Goal: Task Accomplishment & Management: Use online tool/utility

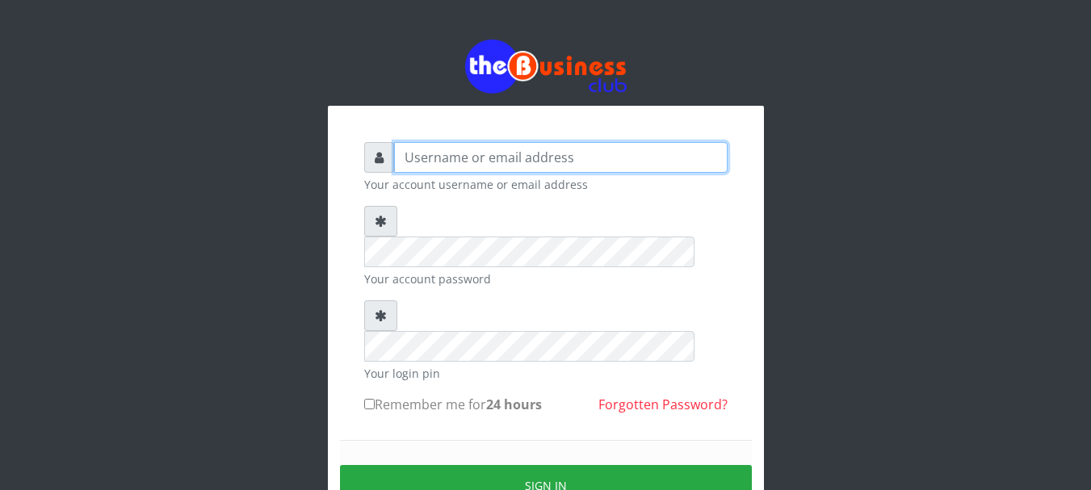
type input "Emerem"
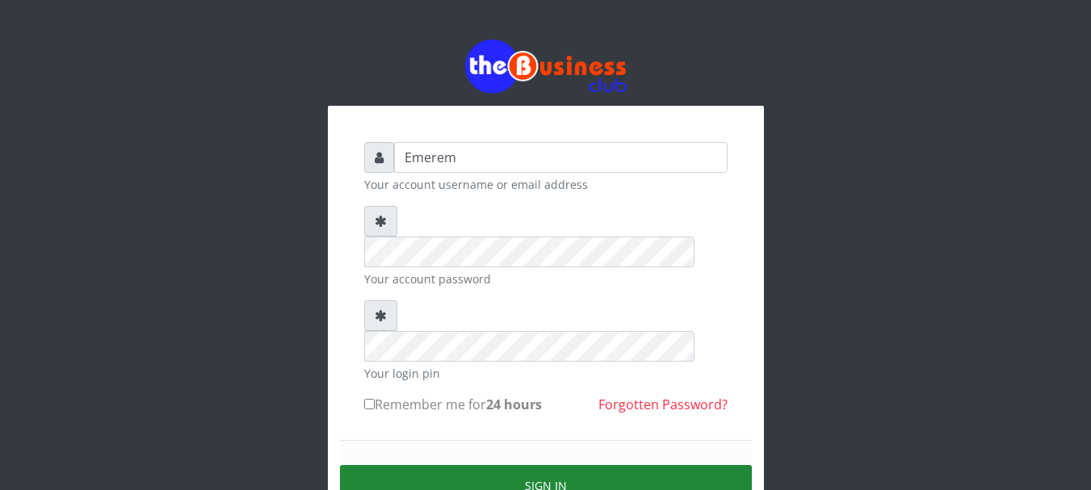
click at [544, 465] on button "Sign in" at bounding box center [546, 485] width 412 height 41
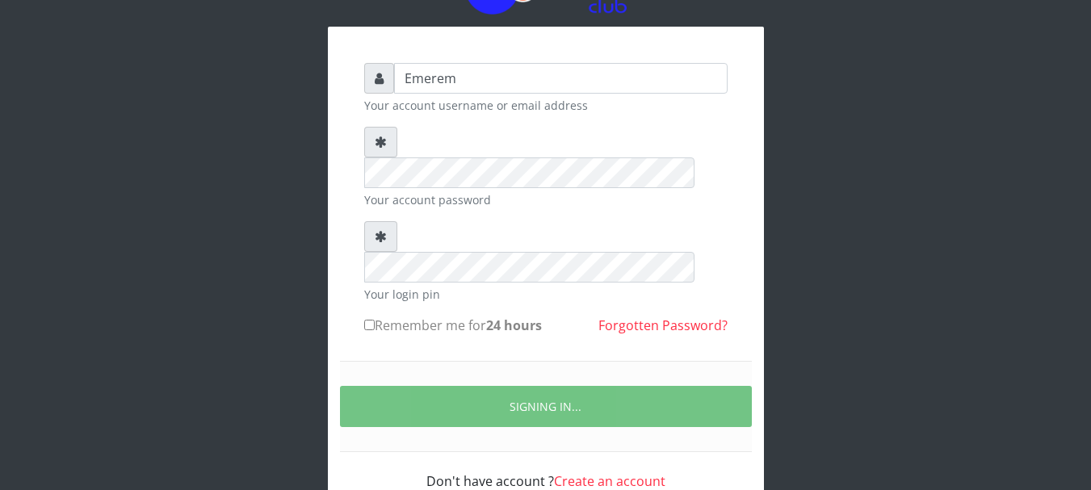
scroll to position [86, 0]
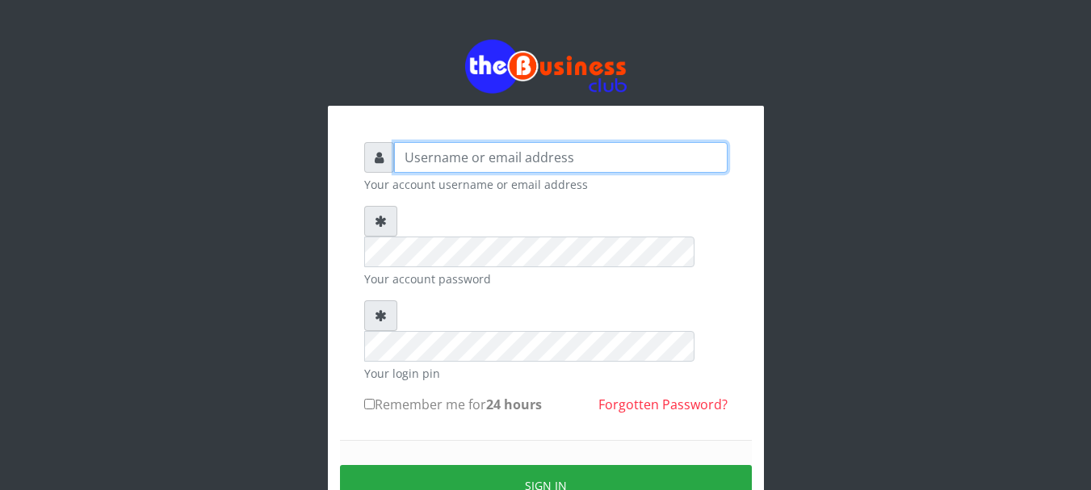
type input "Emerem"
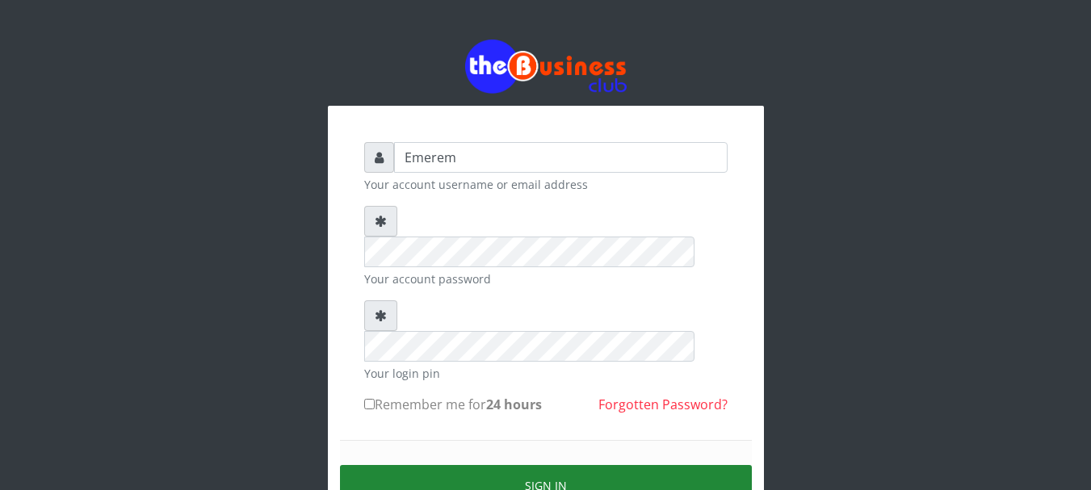
click at [543, 465] on button "Sign in" at bounding box center [546, 485] width 412 height 41
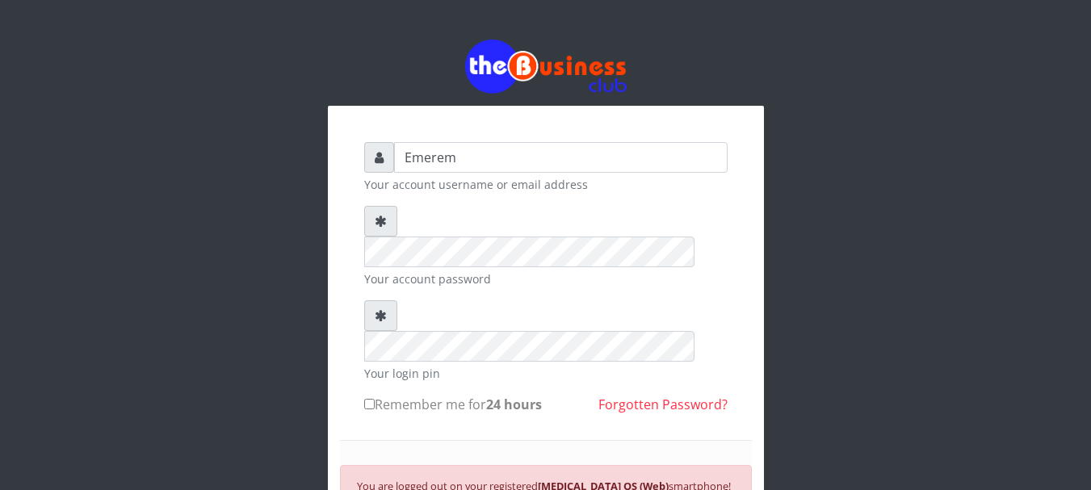
click at [198, 342] on div "Emerem Your account username or email address Your account password Your login …" at bounding box center [546, 355] width 920 height 710
click at [87, 172] on div "Emerem Your account username or email address Your account password Your login …" at bounding box center [546, 355] width 920 height 710
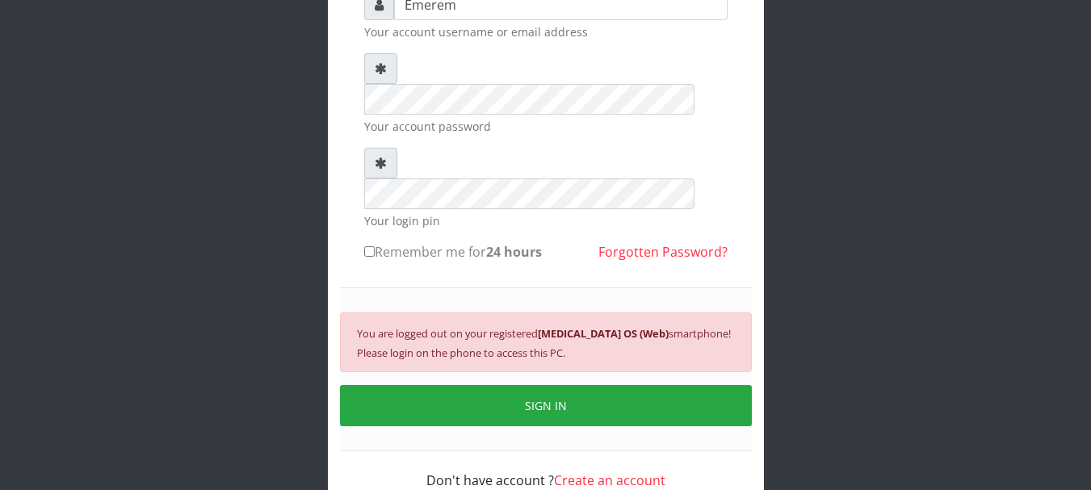
scroll to position [158, 0]
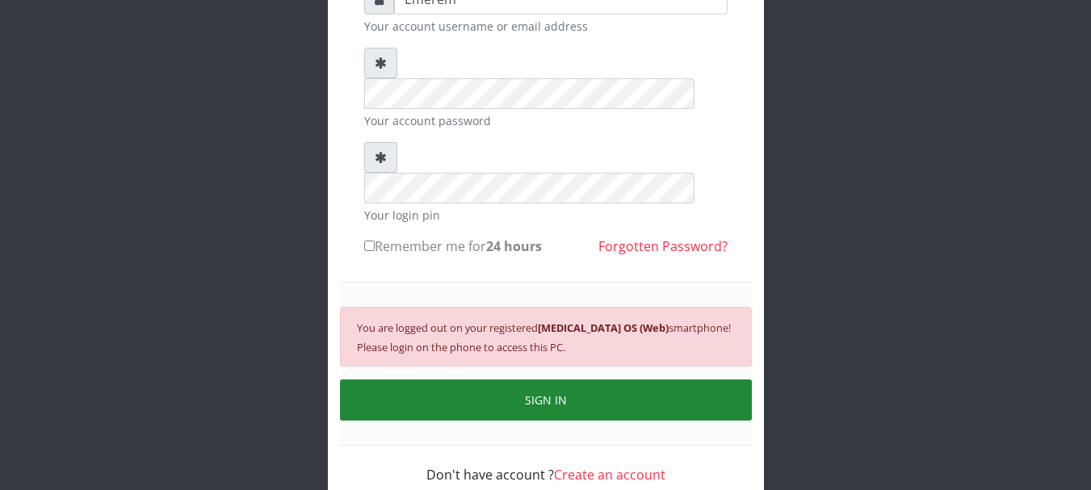
click at [561, 379] on button "SIGN IN" at bounding box center [546, 399] width 412 height 41
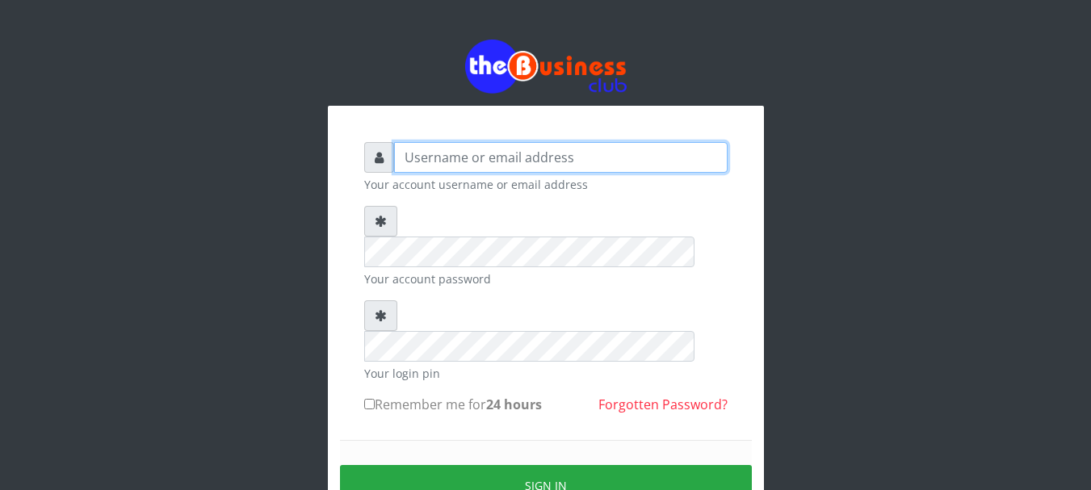
type input "Emerem"
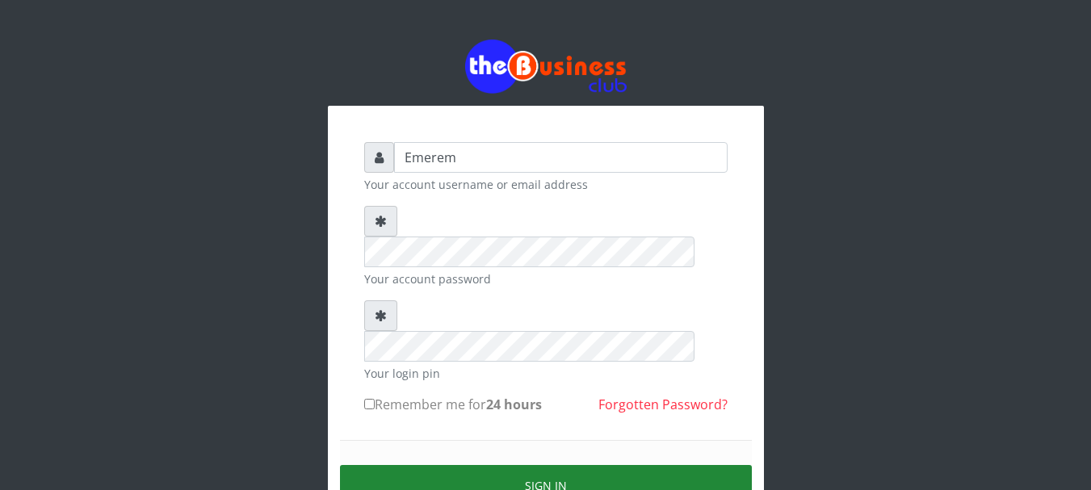
click at [550, 465] on button "Sign in" at bounding box center [546, 485] width 412 height 41
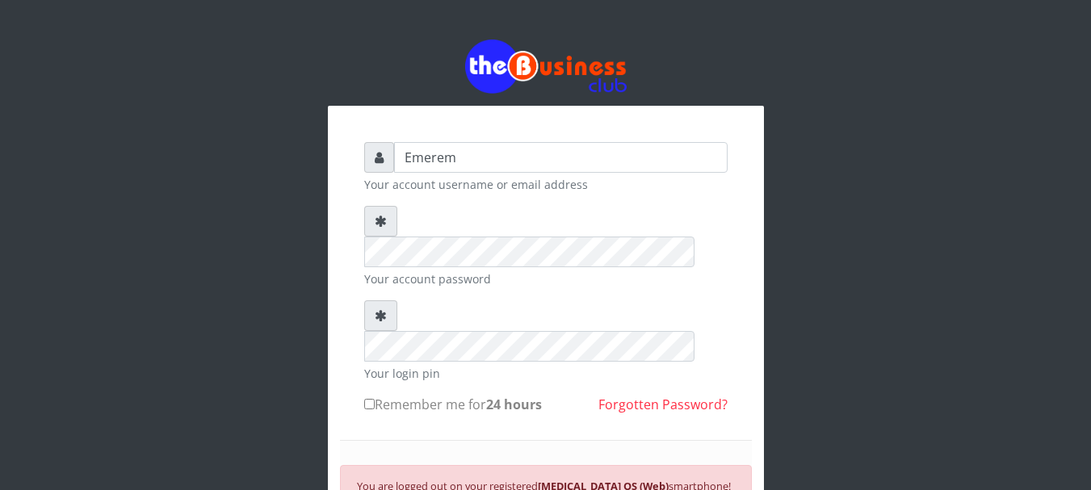
click at [1066, 263] on div "Emerem Your account username or email address Your account password Your login …" at bounding box center [545, 355] width 1091 height 710
click at [1089, 400] on div "Emerem Your account username or email address Your account password Your login …" at bounding box center [545, 355] width 1091 height 710
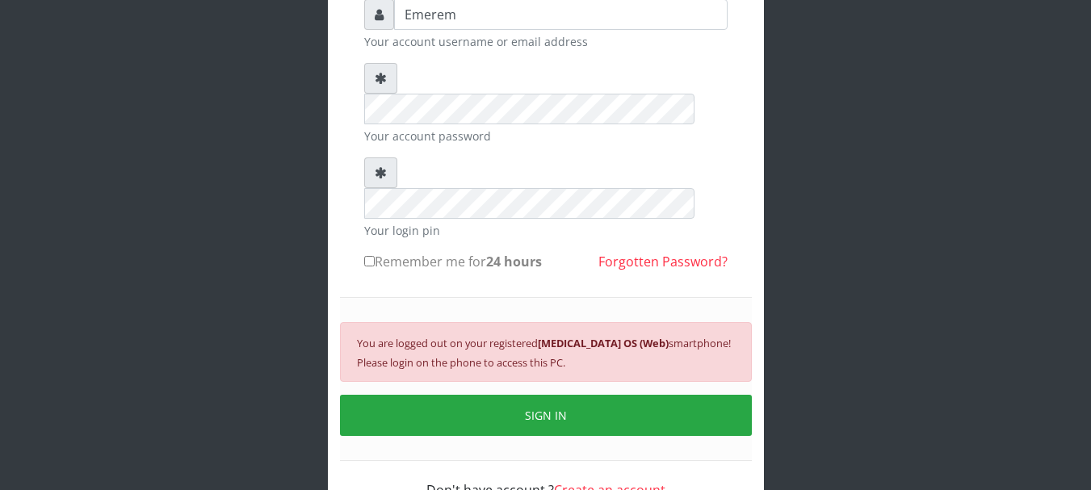
scroll to position [158, 0]
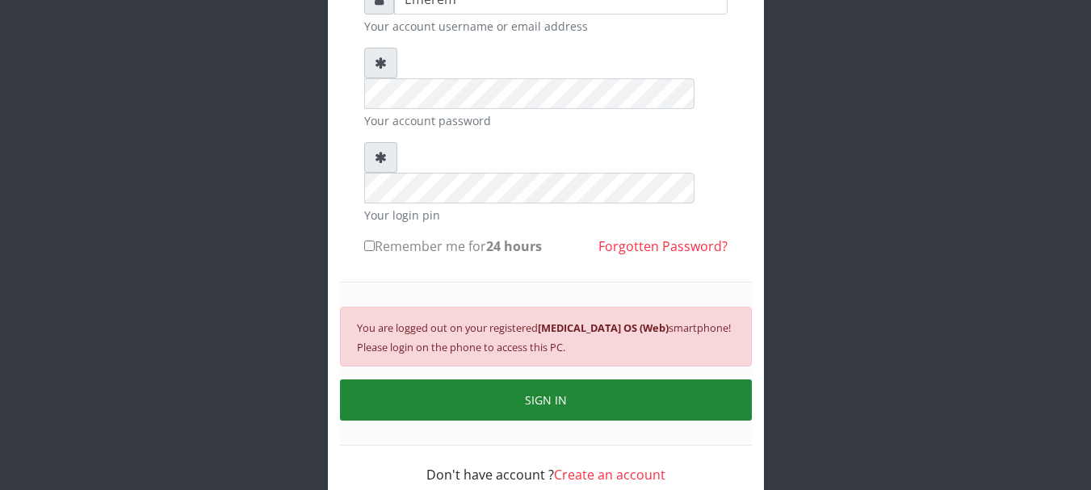
click at [557, 379] on button "SIGN IN" at bounding box center [546, 399] width 412 height 41
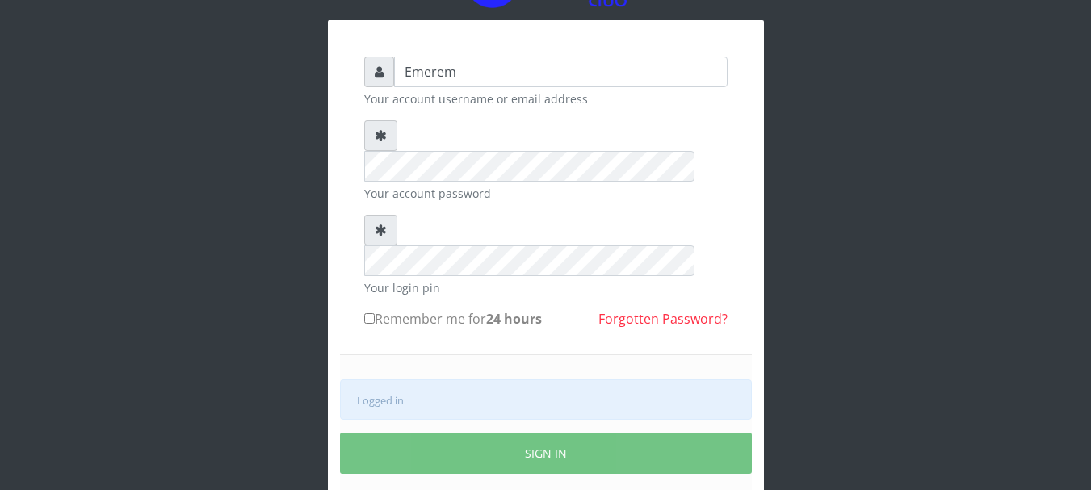
scroll to position [139, 0]
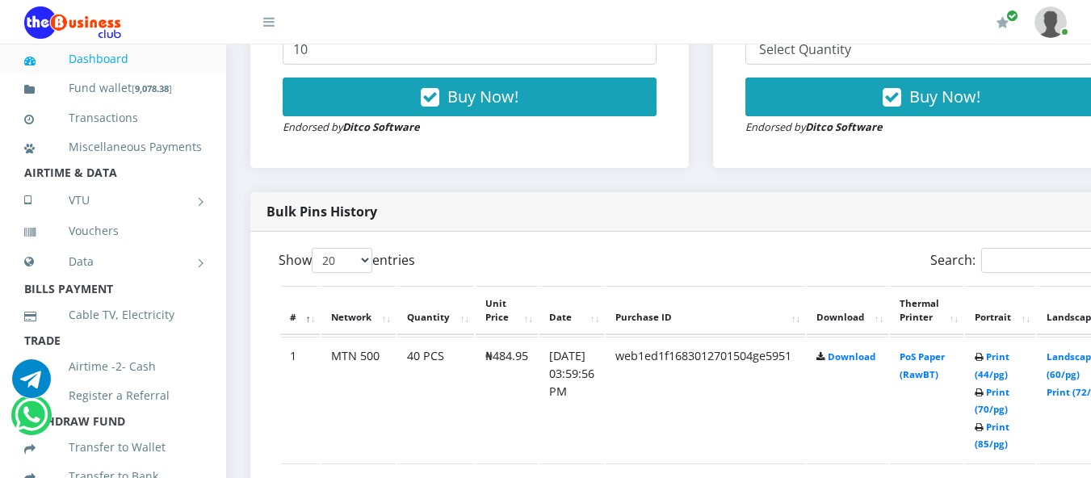
scroll to position [716, 0]
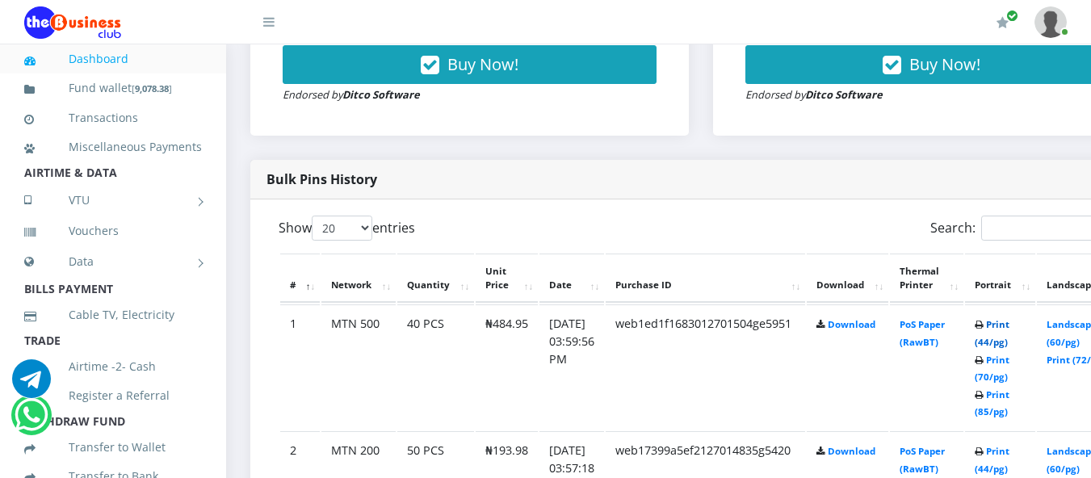
click at [1009, 328] on link "Print (44/pg)" at bounding box center [992, 333] width 35 height 30
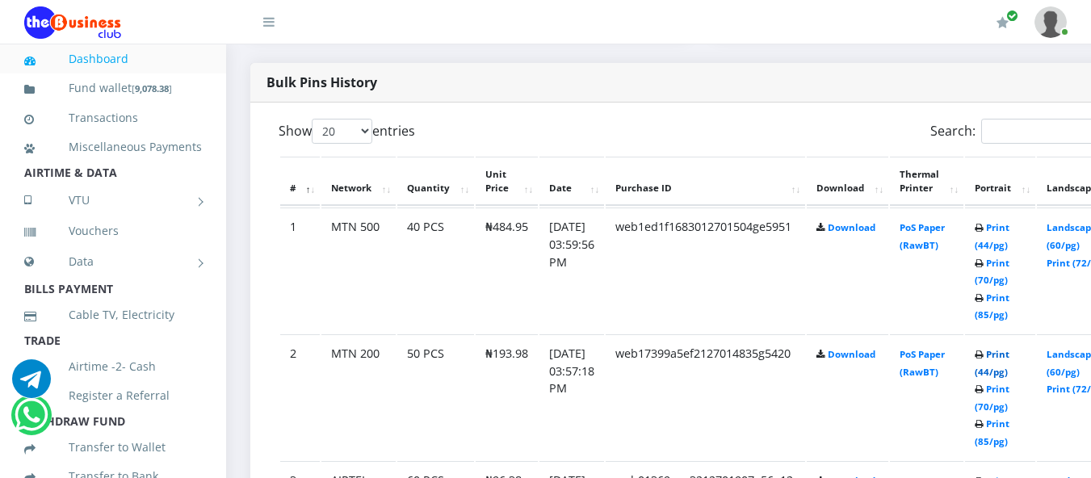
click at [1009, 359] on link "Print (44/pg)" at bounding box center [992, 363] width 35 height 30
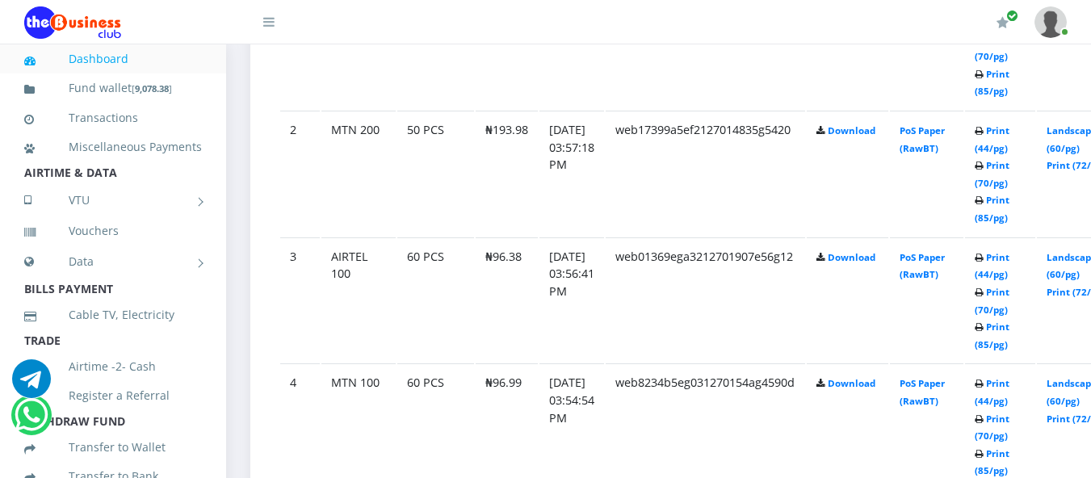
scroll to position [1039, 0]
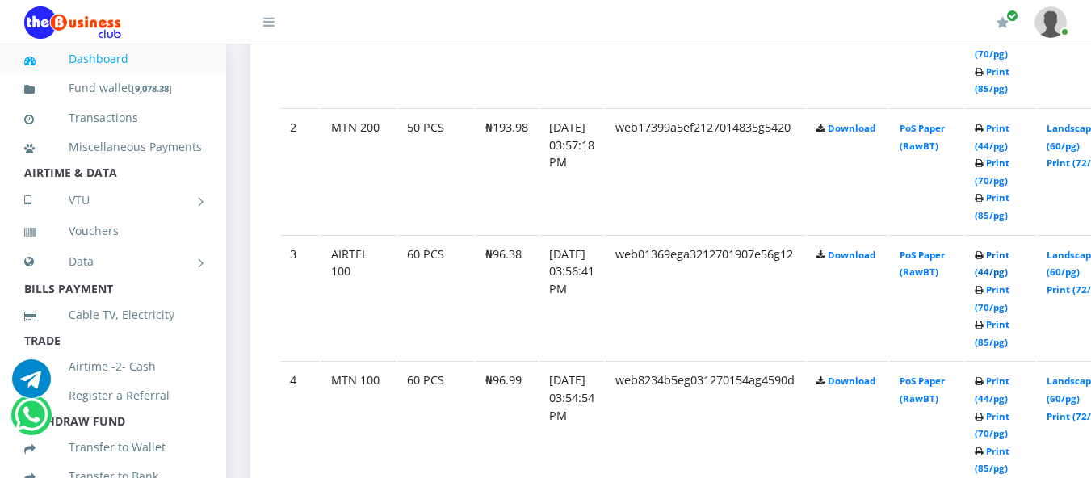
click at [1009, 258] on link "Print (44/pg)" at bounding box center [992, 264] width 35 height 30
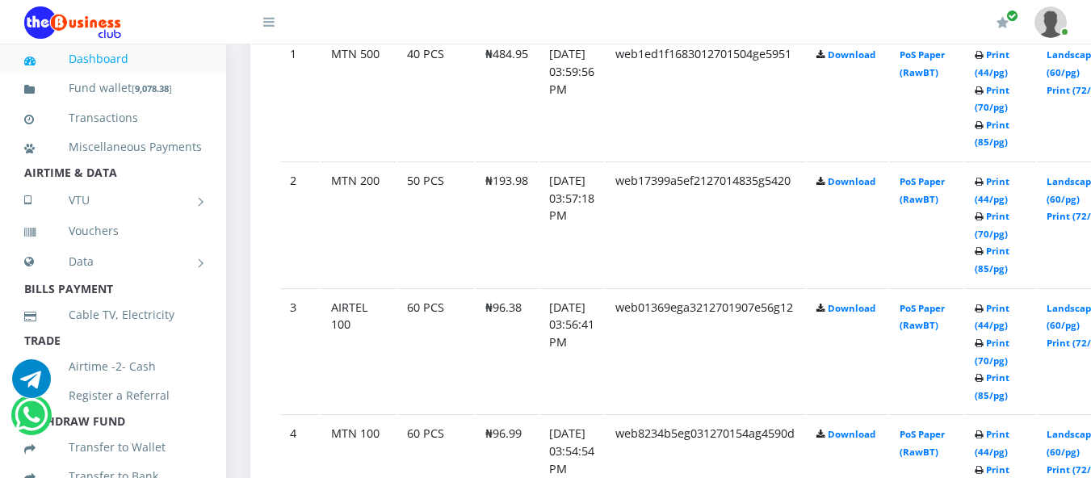
scroll to position [1039, 0]
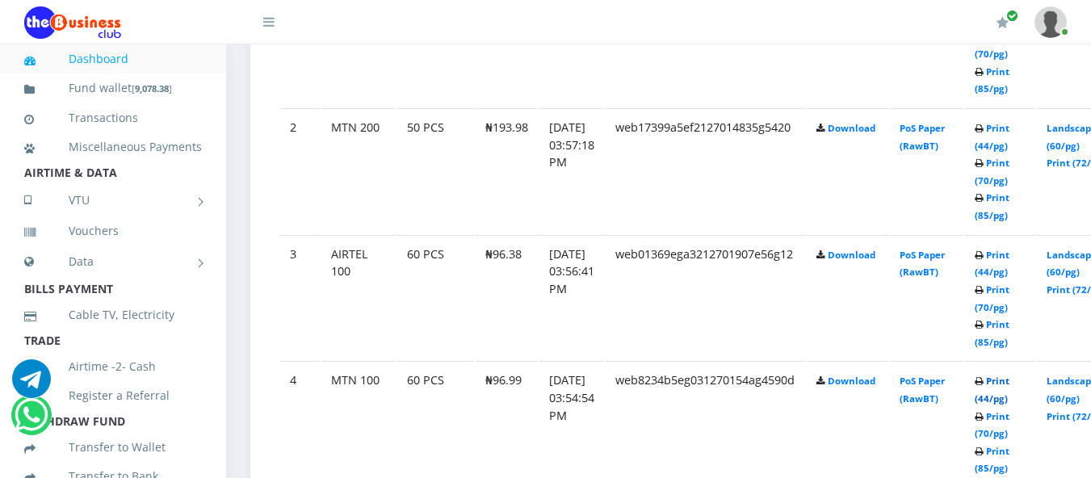
click at [1009, 385] on link "Print (44/pg)" at bounding box center [992, 390] width 35 height 30
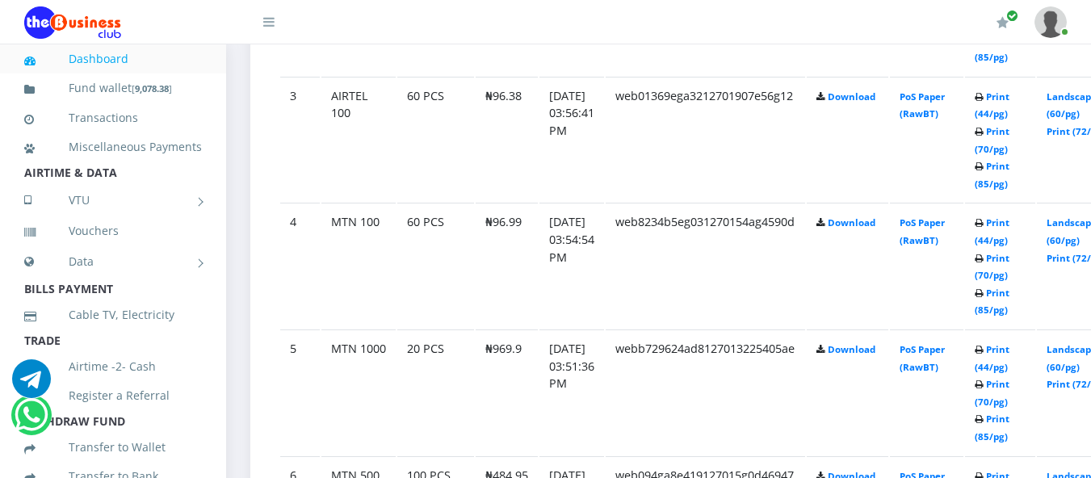
scroll to position [1201, 0]
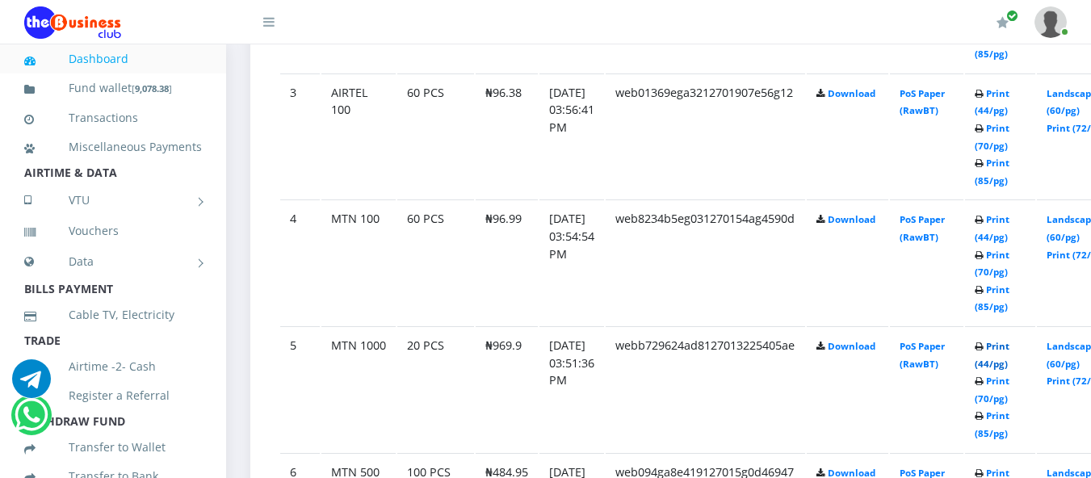
click at [1009, 350] on link "Print (44/pg)" at bounding box center [992, 355] width 35 height 30
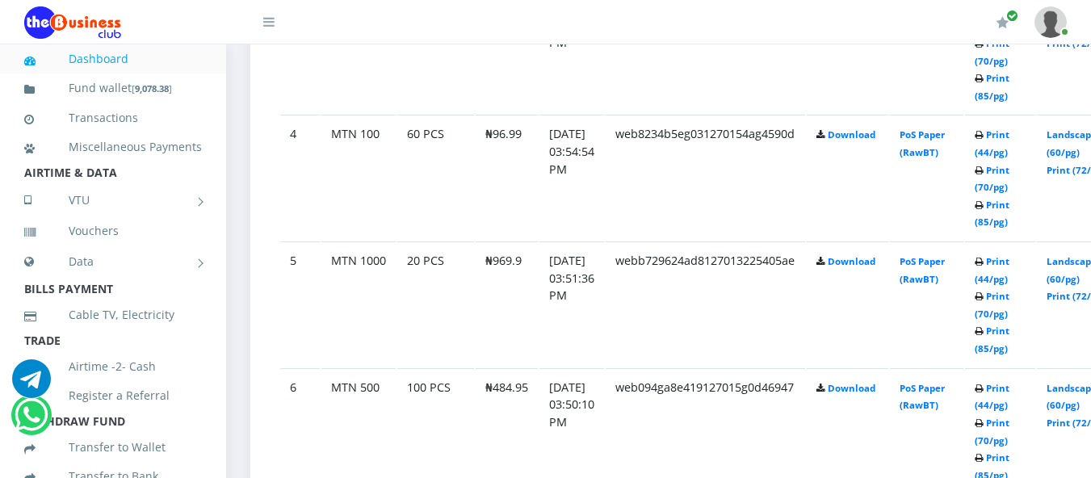
scroll to position [1309, 0]
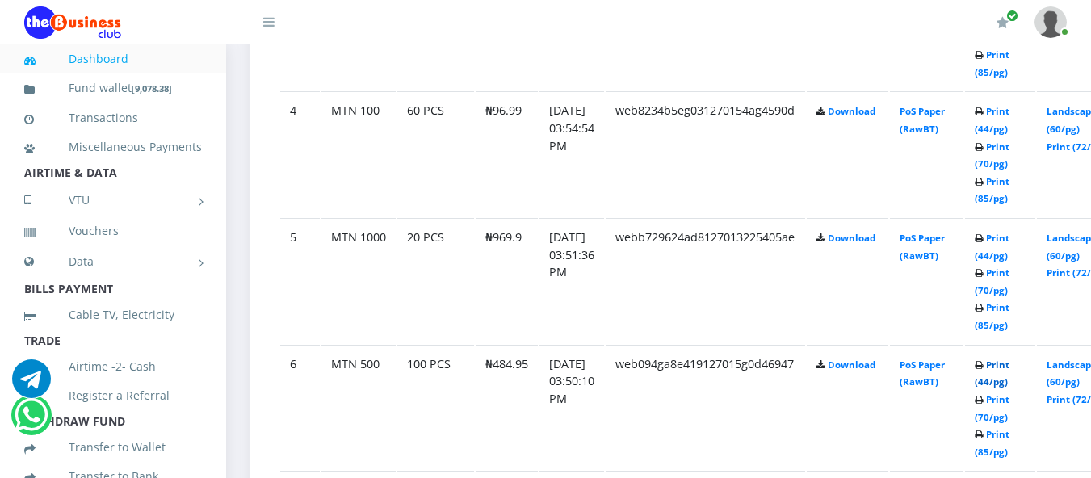
click at [1009, 366] on link "Print (44/pg)" at bounding box center [992, 373] width 35 height 30
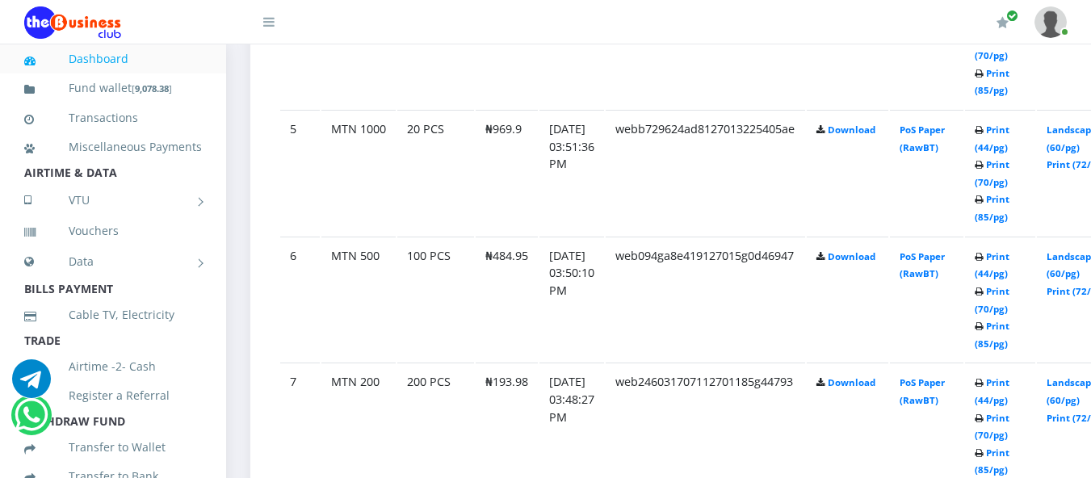
scroll to position [1449, 0]
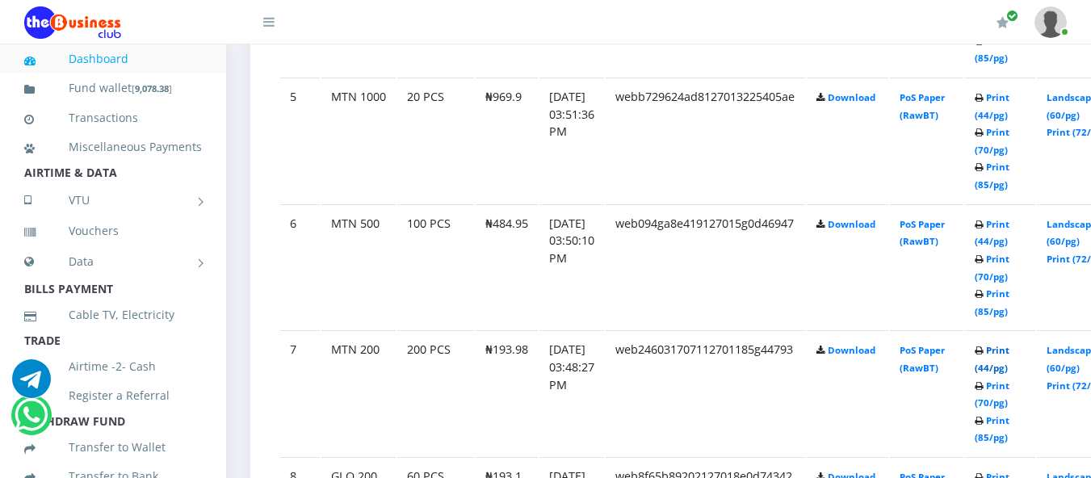
click at [1009, 353] on link "Print (44/pg)" at bounding box center [992, 359] width 35 height 30
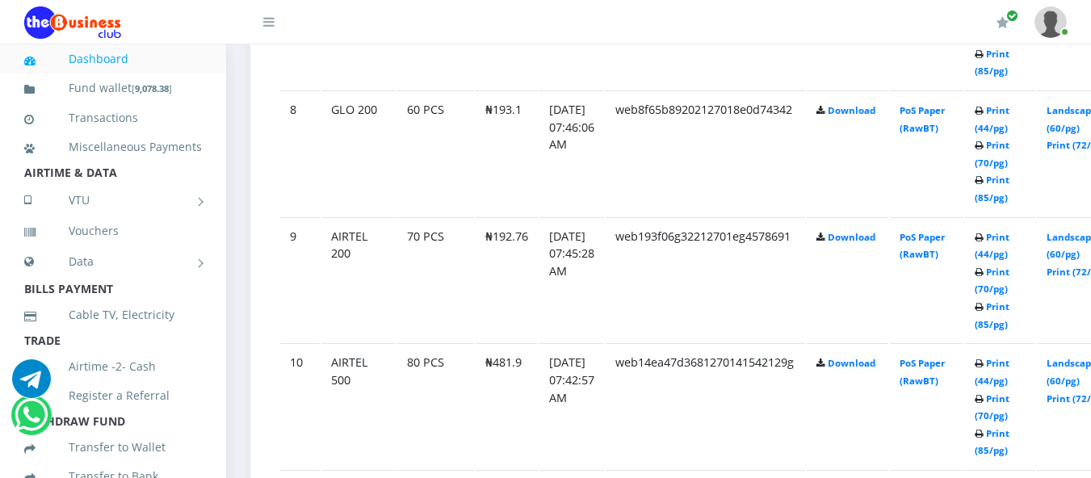
scroll to position [1848, 0]
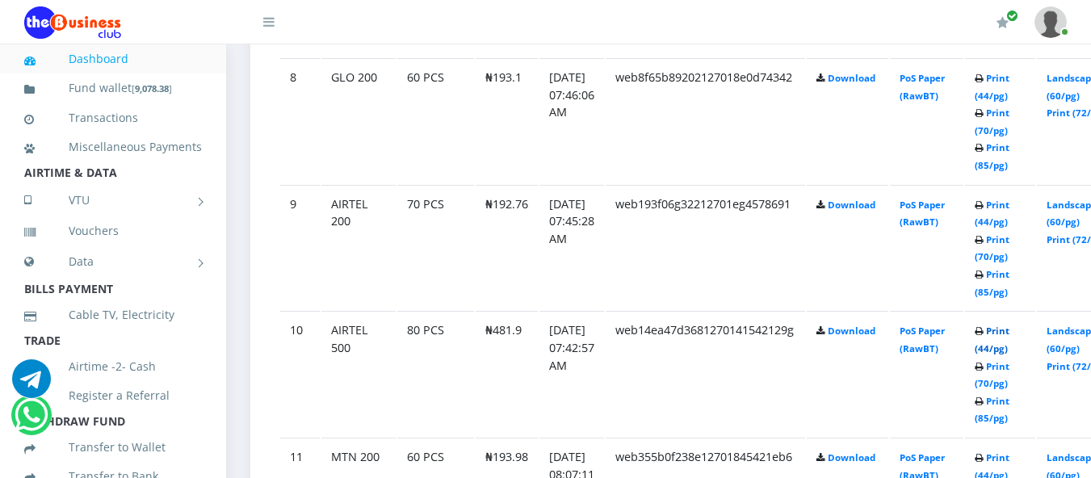
click at [1009, 337] on link "Print (44/pg)" at bounding box center [992, 340] width 35 height 30
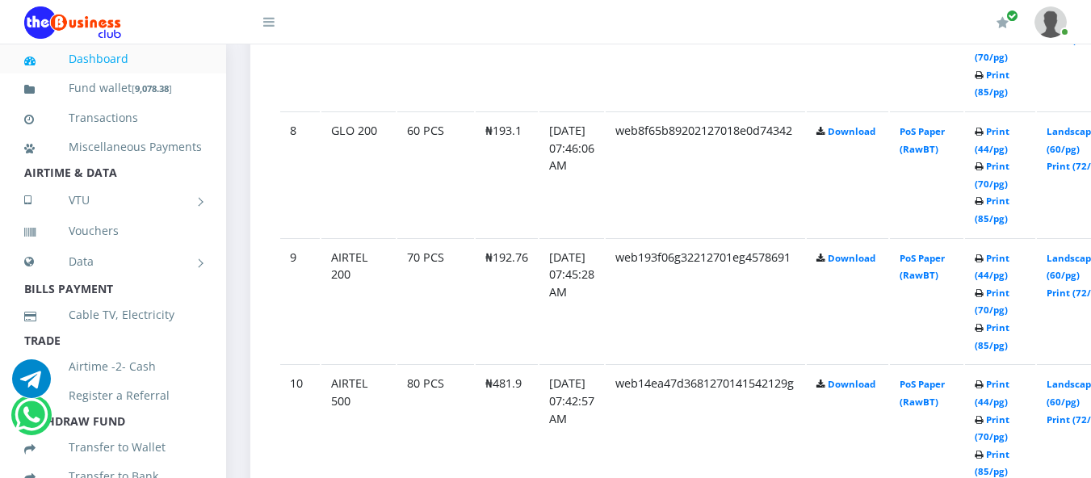
scroll to position [1848, 0]
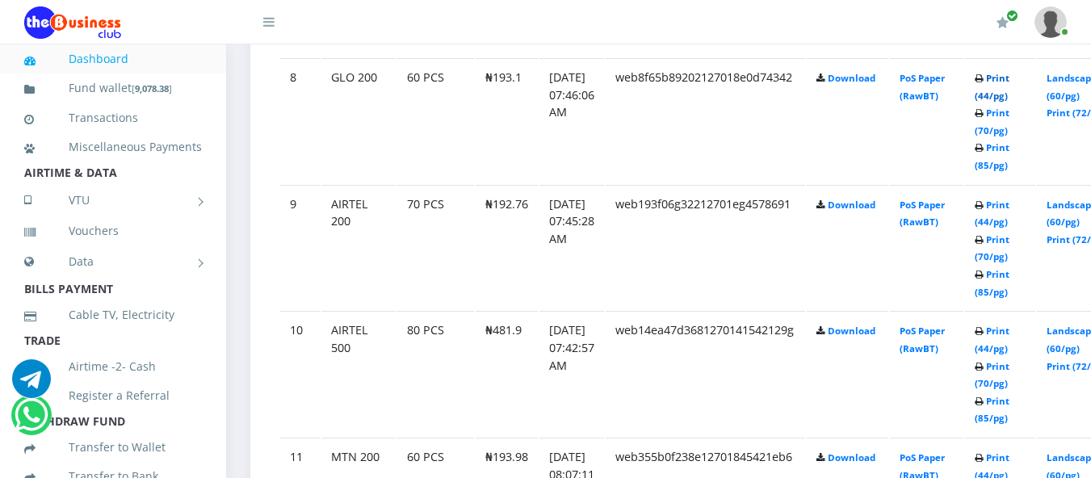
click at [1009, 80] on link "Print (44/pg)" at bounding box center [992, 87] width 35 height 30
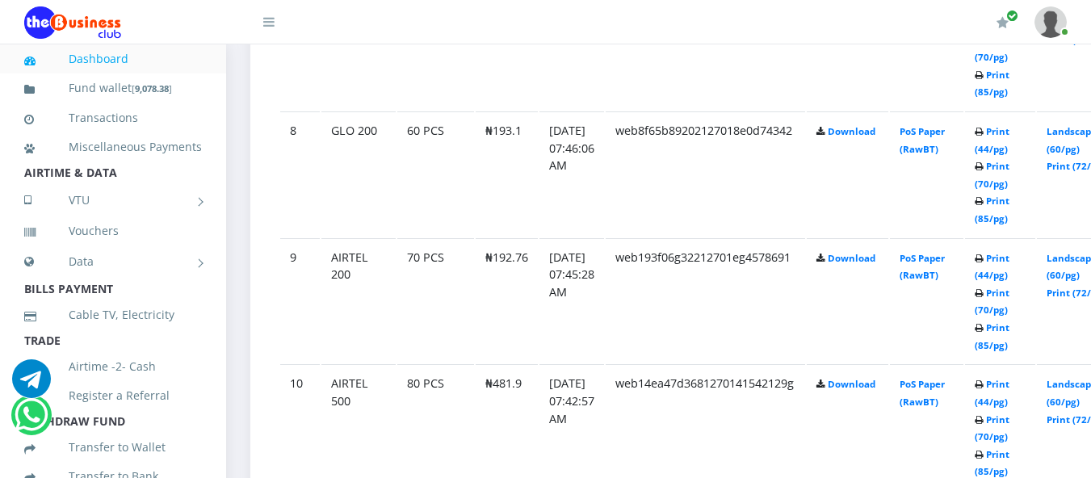
scroll to position [1848, 0]
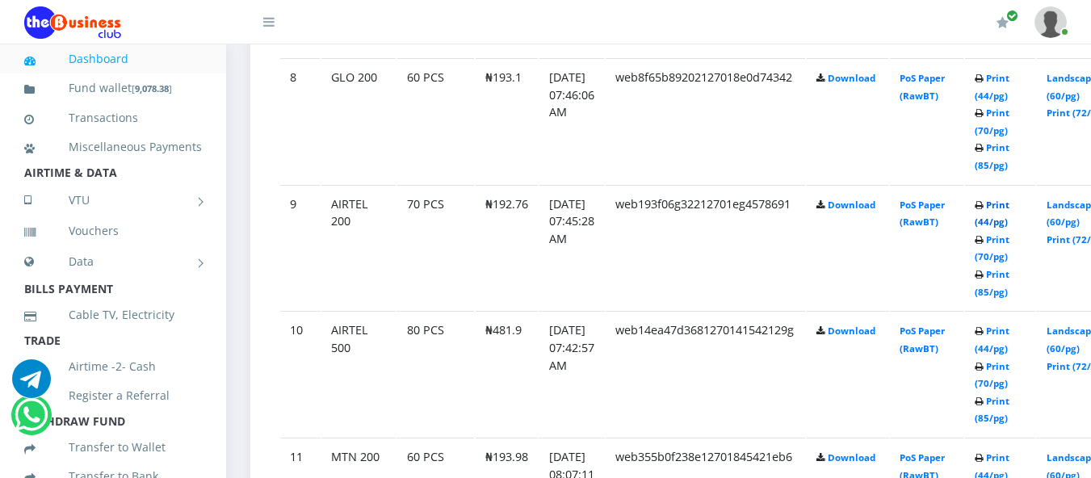
click at [1009, 208] on link "Print (44/pg)" at bounding box center [992, 214] width 35 height 30
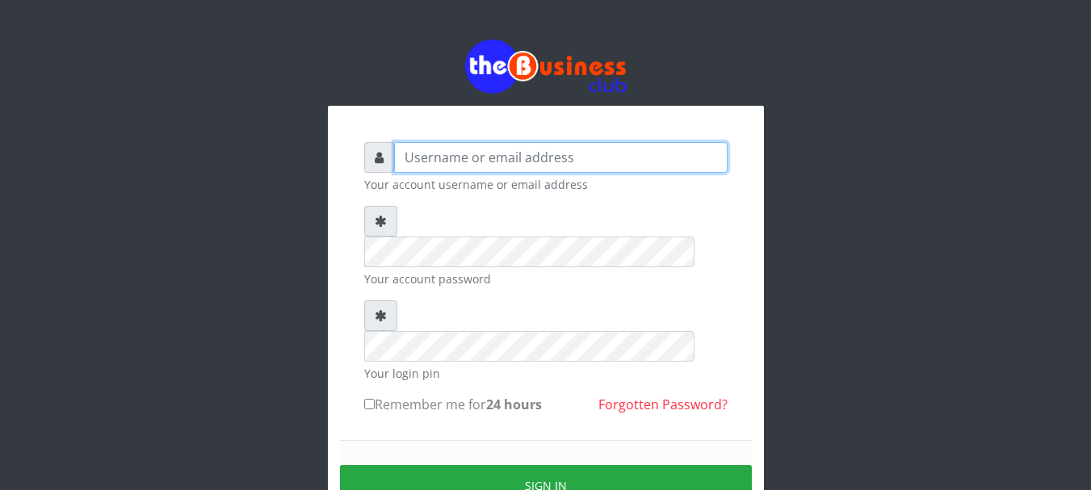
type input "Emerem"
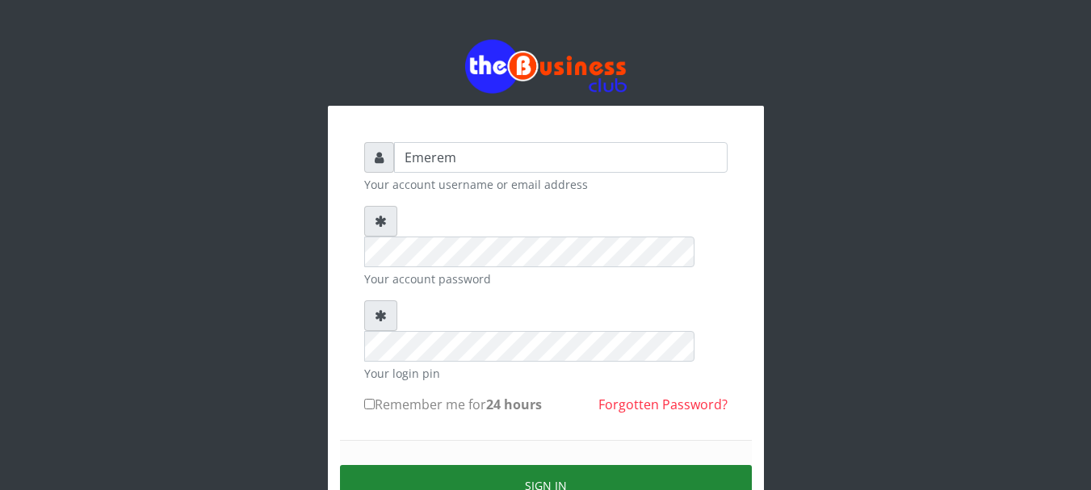
click at [545, 465] on button "Sign in" at bounding box center [546, 485] width 412 height 41
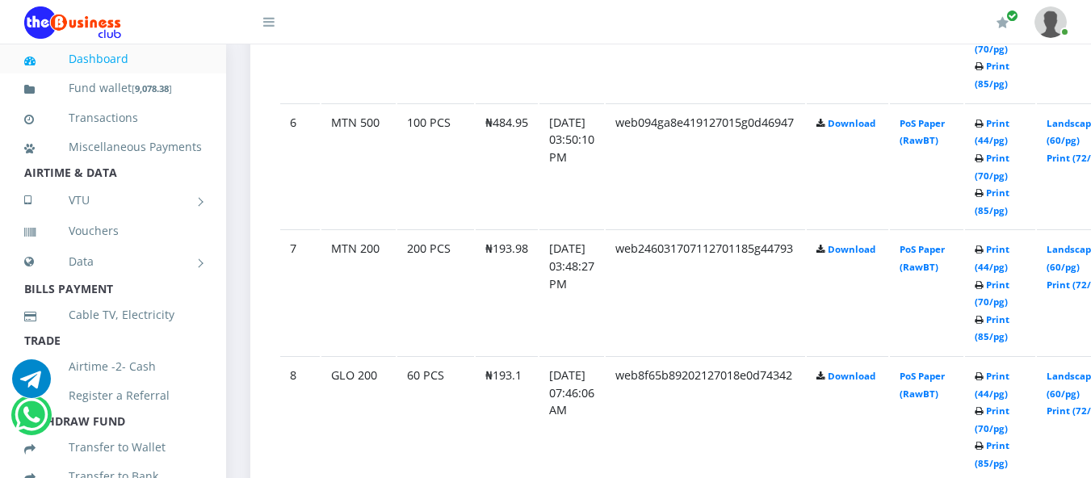
scroll to position [1582, 0]
